Goal: Book appointment/travel/reservation

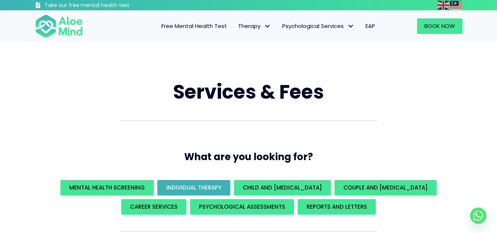
click at [203, 188] on span "Individual Therapy" at bounding box center [193, 188] width 55 height 8
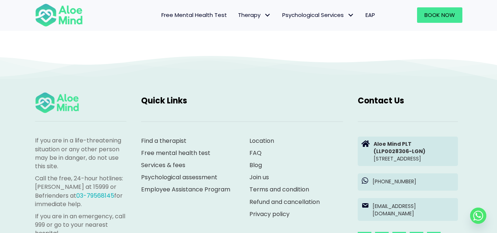
scroll to position [2016, 0]
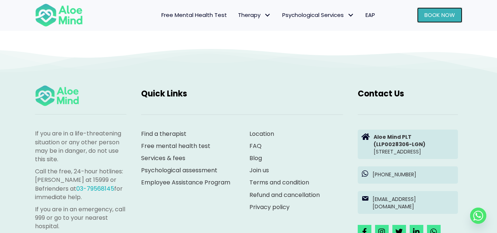
click at [435, 19] on span "Book Now" at bounding box center [440, 15] width 31 height 8
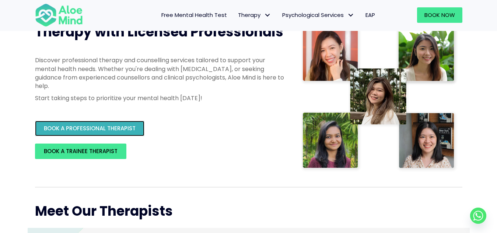
scroll to position [17, 0]
click at [120, 132] on span "BOOK A PROFESSIONAL THERAPIST" at bounding box center [90, 129] width 92 height 8
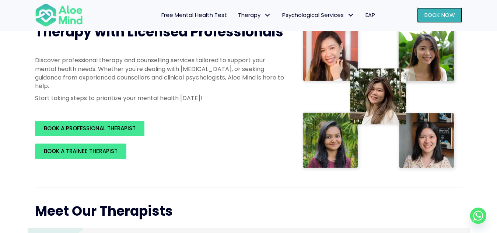
click at [440, 11] on link "Book Now" at bounding box center [439, 14] width 45 height 15
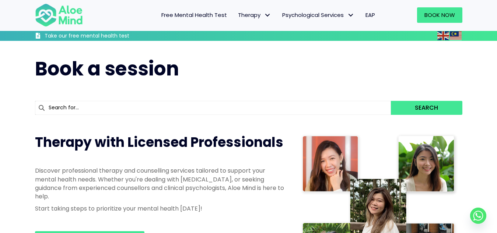
scroll to position [184, 0]
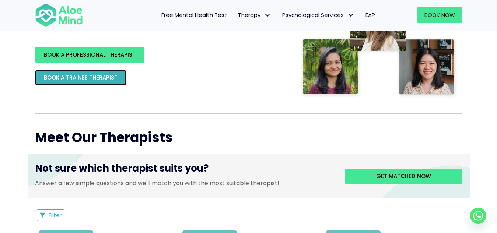
click at [96, 74] on span "BOOK A TRAINEE THERAPIST" at bounding box center [81, 78] width 74 height 8
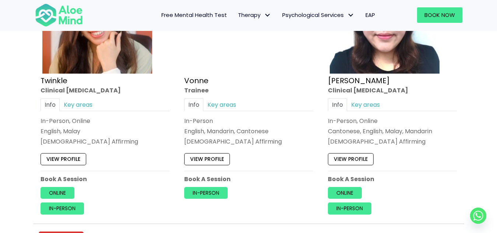
scroll to position [2801, 0]
